Goal: Transaction & Acquisition: Purchase product/service

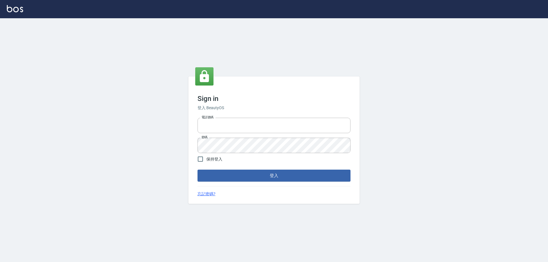
type input "27222158"
click at [303, 176] on button "登入" at bounding box center [274, 176] width 153 height 12
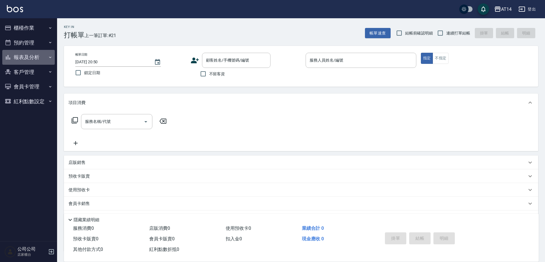
click at [29, 58] on button "報表及分析" at bounding box center [28, 57] width 53 height 15
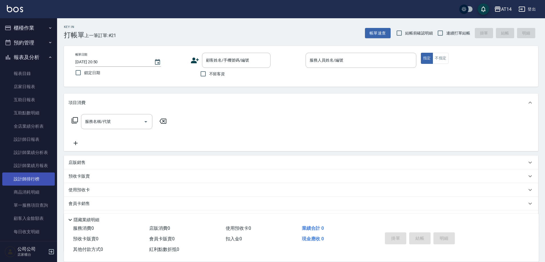
click at [34, 178] on link "設計師排行榜" at bounding box center [28, 179] width 53 height 13
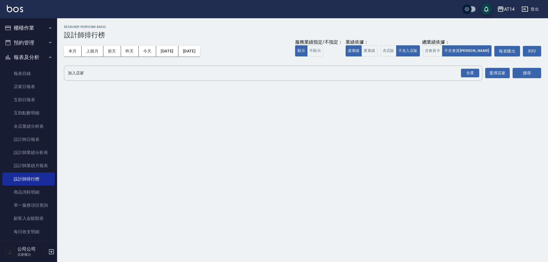
click at [34, 46] on button "預約管理" at bounding box center [28, 42] width 53 height 15
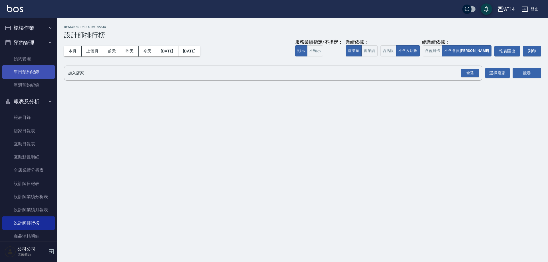
click at [37, 69] on link "單日預約紀錄" at bounding box center [28, 71] width 53 height 13
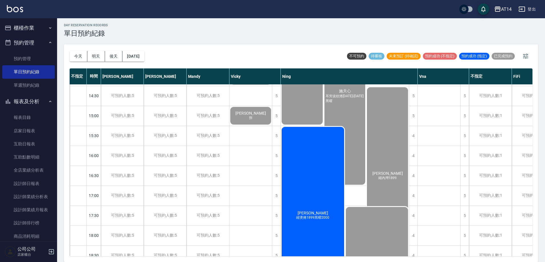
scroll to position [143, 0]
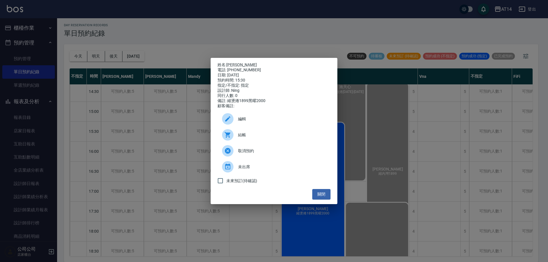
click at [275, 136] on span "結帳" at bounding box center [282, 135] width 88 height 6
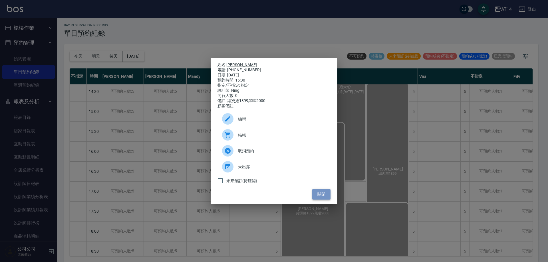
click at [322, 196] on button "關閉" at bounding box center [321, 194] width 18 height 11
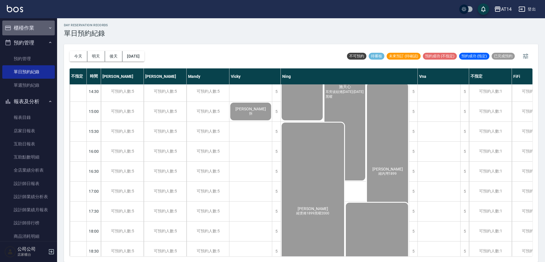
click at [33, 28] on button "櫃檯作業" at bounding box center [28, 28] width 53 height 15
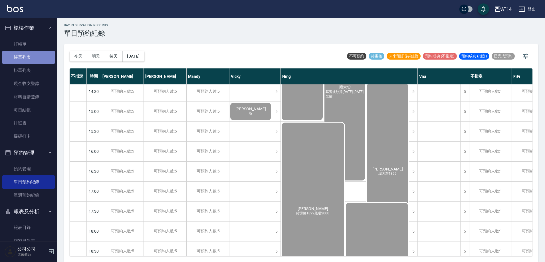
click at [36, 58] on link "帳單列表" at bounding box center [28, 57] width 53 height 13
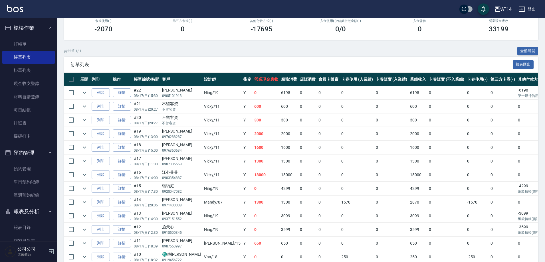
scroll to position [143, 0]
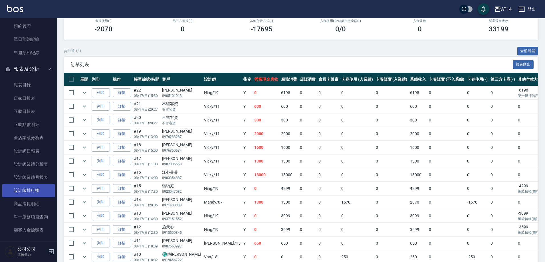
click at [39, 188] on link "設計師排行榜" at bounding box center [28, 190] width 53 height 13
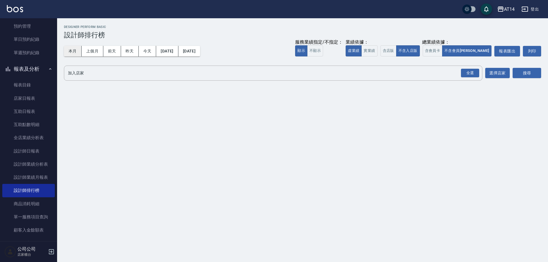
click at [74, 51] on button "本月" at bounding box center [73, 51] width 18 height 11
drag, startPoint x: 461, startPoint y: 90, endPoint x: 451, endPoint y: 85, distance: 11.5
drag, startPoint x: 451, startPoint y: 85, endPoint x: 419, endPoint y: 105, distance: 37.9
click at [419, 105] on div "AT14 2025-08-01 - 2025-08-31 設計師排行榜 列印時間： 2025-08-17-20:53 Designer Perform Bas…" at bounding box center [274, 131] width 548 height 262
click at [469, 71] on div "全選" at bounding box center [470, 73] width 18 height 9
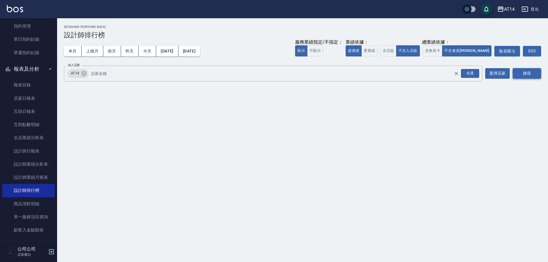
click at [521, 73] on button "搜尋" at bounding box center [527, 73] width 29 height 11
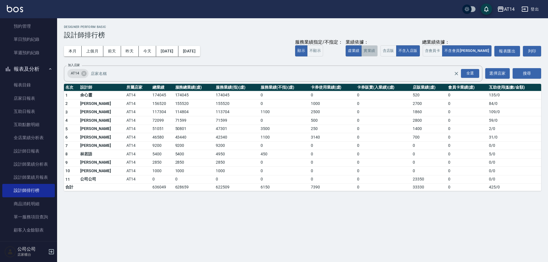
click at [377, 52] on button "實業績" at bounding box center [369, 50] width 16 height 11
click at [74, 52] on button "本月" at bounding box center [73, 51] width 18 height 11
click at [149, 54] on button "今天" at bounding box center [148, 51] width 18 height 11
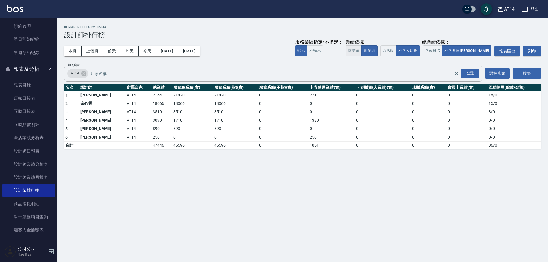
click at [362, 51] on button "虛業績" at bounding box center [354, 50] width 16 height 11
click at [377, 50] on button "實業績" at bounding box center [369, 50] width 16 height 11
click at [362, 52] on button "虛業績" at bounding box center [354, 50] width 16 height 11
click at [74, 53] on button "本月" at bounding box center [73, 51] width 18 height 11
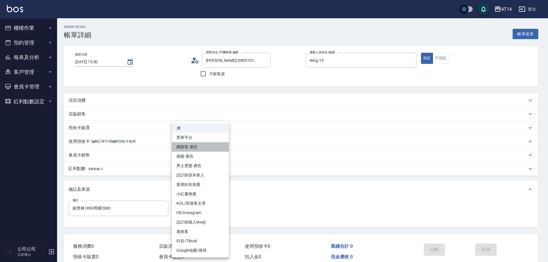
click at [206, 149] on li "網路客-廣告" at bounding box center [200, 146] width 57 height 9
type input "網路客-廣告"
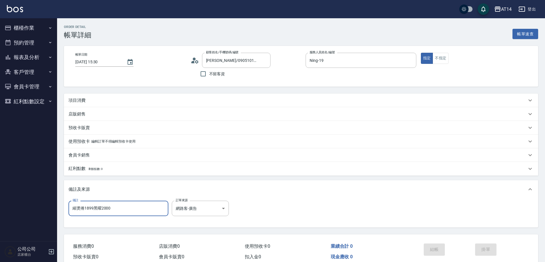
drag, startPoint x: 105, startPoint y: 212, endPoint x: 50, endPoint y: 211, distance: 55.1
click at [50, 211] on div "AT14 登出 櫃檯作業 打帳單 帳單列表 掛單列表 現金收支登錄 材料自購登錄 每日結帳 排班表 掃碼打卡 預約管理 預約管理 單日預約紀錄 單週預約紀錄 …" at bounding box center [272, 143] width 545 height 287
click at [102, 102] on div "項目消費" at bounding box center [298, 101] width 458 height 6
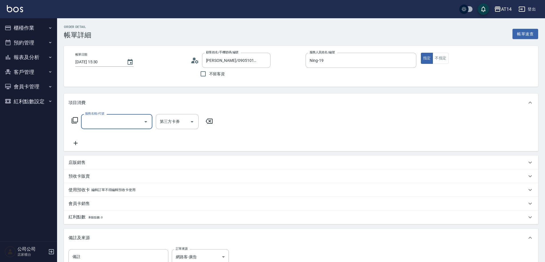
click at [102, 124] on input "服務名稱/代號" at bounding box center [113, 122] width 58 height 10
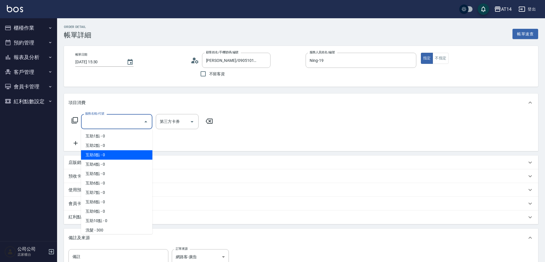
click at [107, 158] on span "互助3點 - 0" at bounding box center [116, 154] width 71 height 9
type input "互助3點(003)"
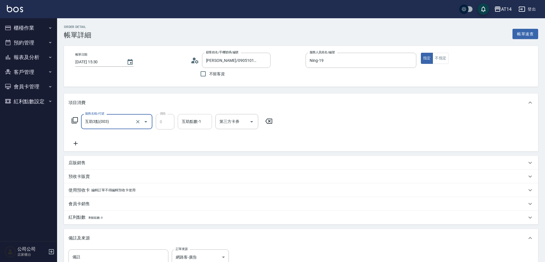
click at [190, 125] on input "互助點數-1" at bounding box center [194, 122] width 29 height 10
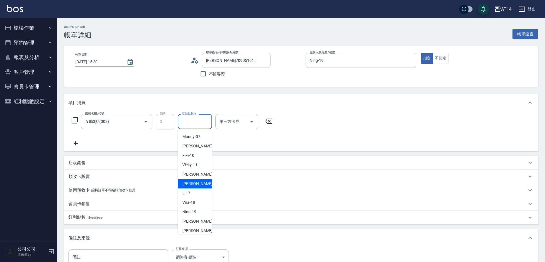
scroll to position [88, 0]
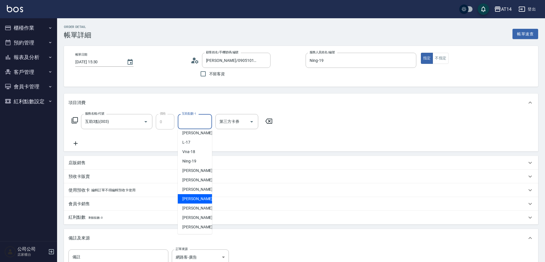
click at [198, 197] on span "[PERSON_NAME] -63" at bounding box center [200, 199] width 36 height 6
type input "[PERSON_NAME]-63"
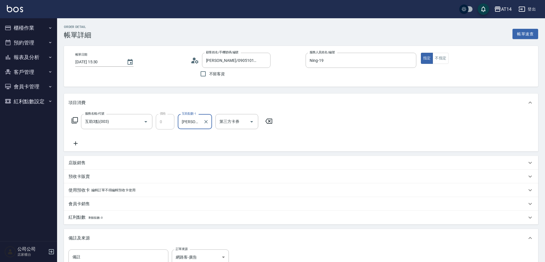
click at [77, 143] on icon at bounding box center [76, 143] width 14 height 7
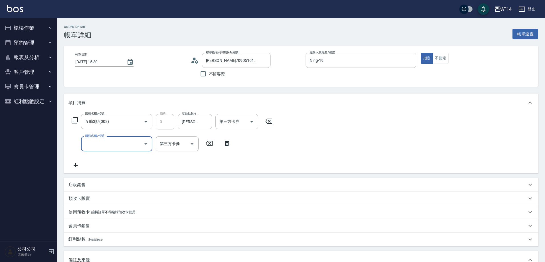
click at [88, 143] on input "服務名稱/代號" at bounding box center [113, 144] width 58 height 10
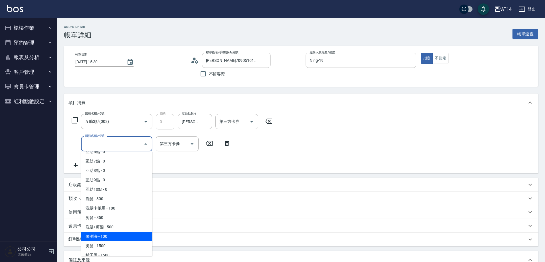
scroll to position [86, 0]
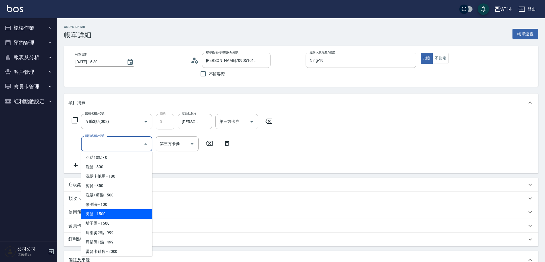
click at [112, 214] on span "燙髮 - 1500" at bounding box center [116, 214] width 71 height 9
type input "3"
type input "燙髮(031)"
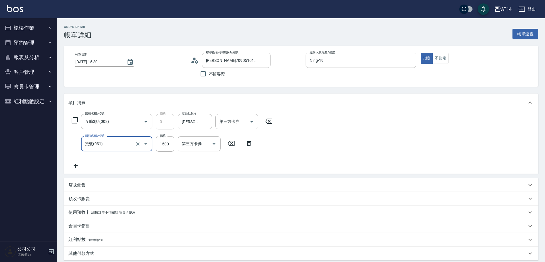
click at [74, 165] on icon at bounding box center [76, 165] width 14 height 7
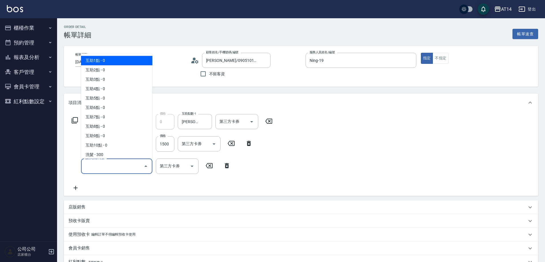
click at [111, 166] on input "服務名稱/代號" at bounding box center [113, 166] width 58 height 10
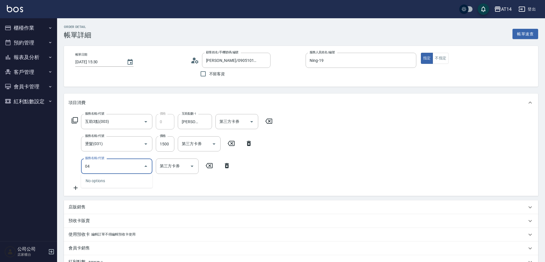
type input "041"
type input "6"
type input "染髮(041)"
click at [77, 187] on icon at bounding box center [76, 188] width 14 height 7
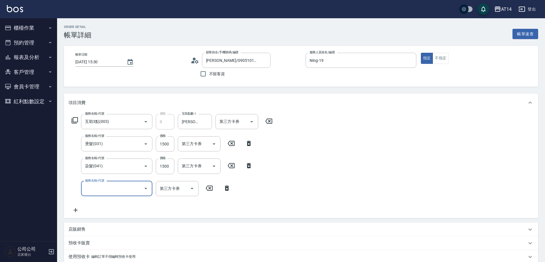
click at [98, 188] on input "服務名稱/代號" at bounding box center [113, 189] width 58 height 10
type input "051"
type input "8"
type input "護髮(051)"
click at [167, 191] on input "1000" at bounding box center [165, 188] width 19 height 15
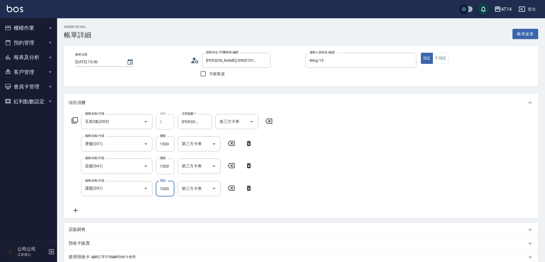
type input "3"
type input "6"
type input "300"
type input "7"
type input "3000"
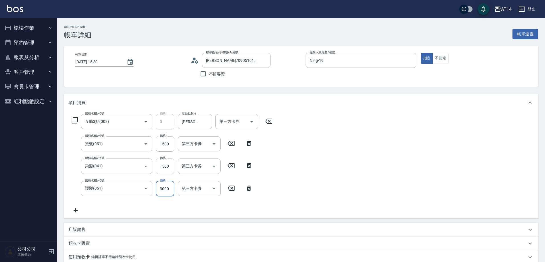
type input "12"
type input "3000"
click at [164, 169] on input "1500" at bounding box center [165, 166] width 19 height 15
type input "1"
type input "9"
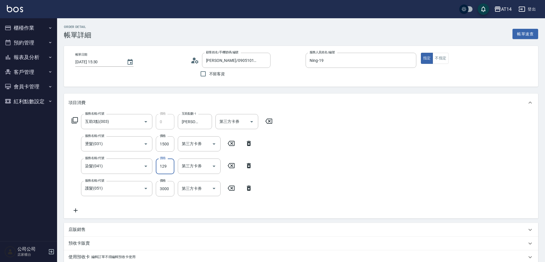
type input "1299"
type input "12"
type input "1299"
click at [166, 143] on input "1500" at bounding box center [165, 143] width 19 height 15
type input "1"
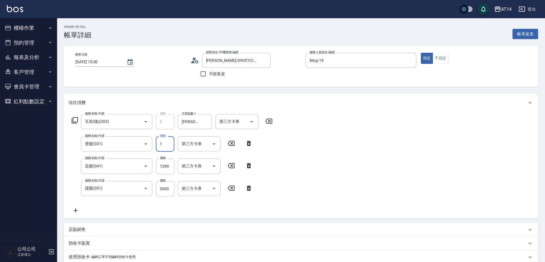
type input "9"
type input "1899"
type input "12"
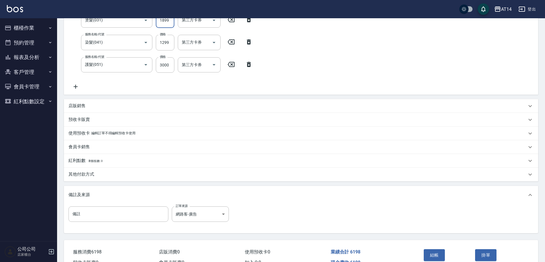
scroll to position [143, 0]
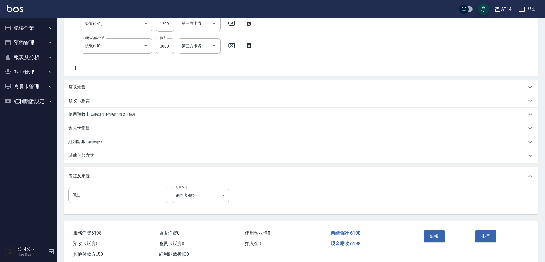
type input "1899"
click at [82, 157] on p "其他付款方式" at bounding box center [82, 156] width 26 height 6
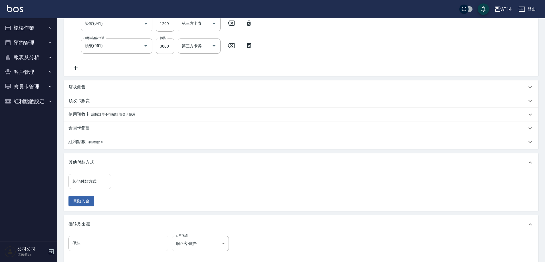
click at [91, 178] on div "其他付款方式 其他付款方式" at bounding box center [90, 181] width 43 height 15
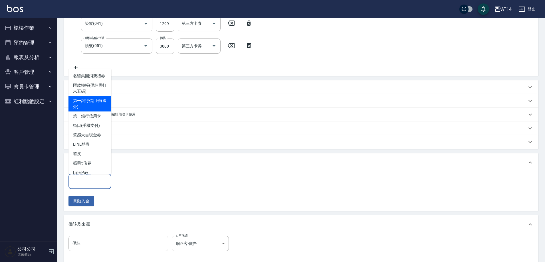
click at [91, 109] on span "第一銀行信用卡(國外)" at bounding box center [90, 103] width 43 height 15
type input "第一銀行信用卡(國外)"
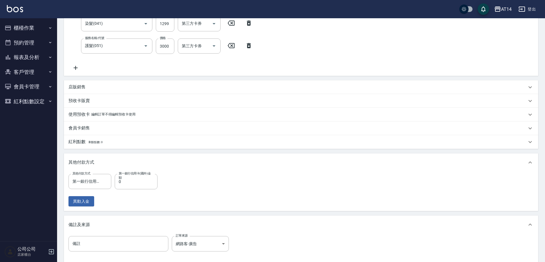
click at [134, 180] on label "第一銀行信用卡(國外)金額" at bounding box center [135, 176] width 32 height 9
click at [134, 180] on input "0" at bounding box center [136, 181] width 43 height 15
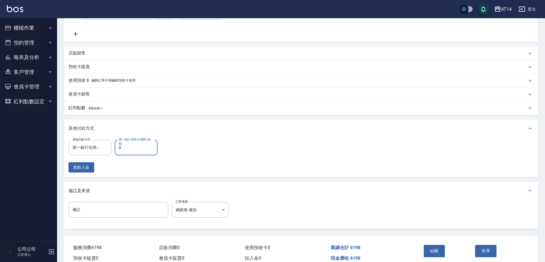
scroll to position [205, 0]
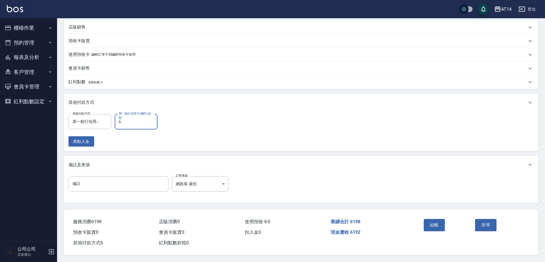
type input "61"
